Goal: Task Accomplishment & Management: Manage account settings

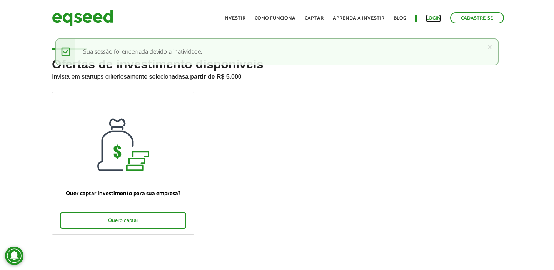
click at [428, 19] on link "Login" at bounding box center [433, 18] width 15 height 5
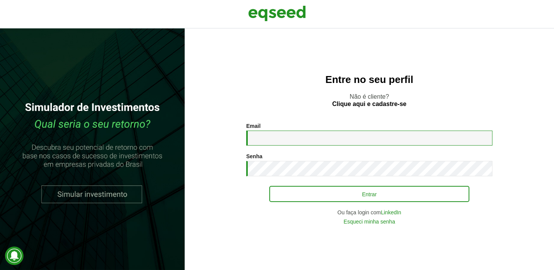
type input "**********"
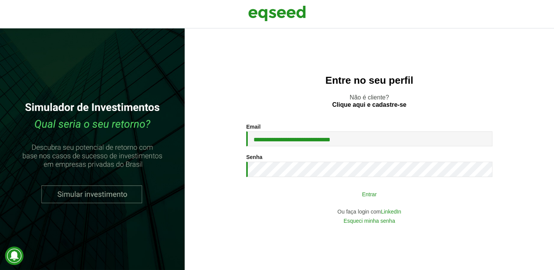
click at [334, 191] on button "Entrar" at bounding box center [369, 194] width 200 height 15
